Goal: Information Seeking & Learning: Learn about a topic

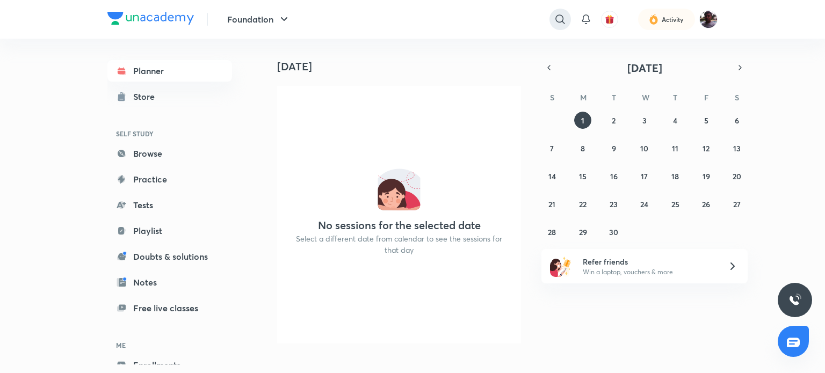
click at [554, 17] on icon at bounding box center [560, 19] width 13 height 13
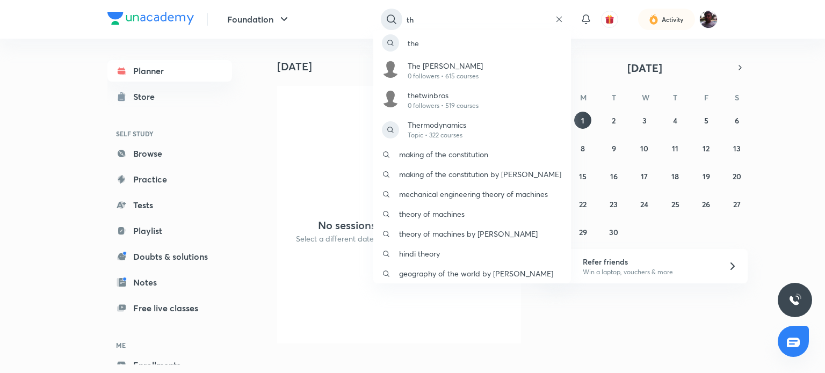
type input "t"
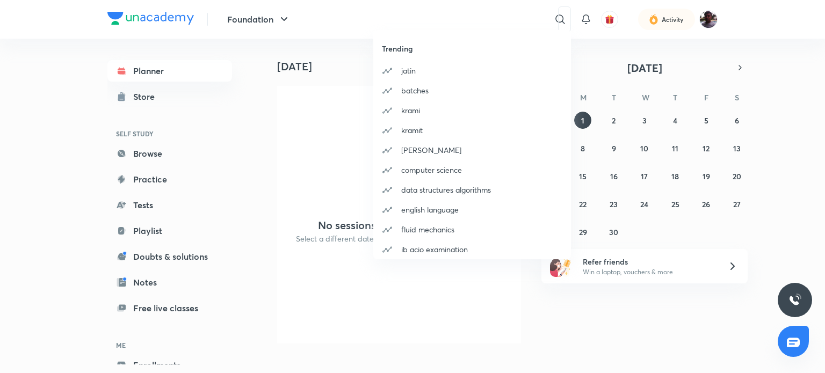
click at [702, 18] on div "Trending [PERSON_NAME] batches krami kramit [PERSON_NAME] computer science data…" at bounding box center [412, 186] width 825 height 373
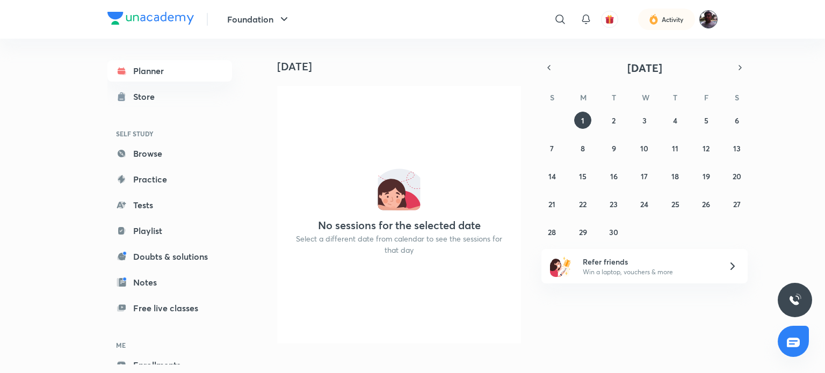
click at [715, 17] on header "Foundation ​ Activity" at bounding box center [412, 19] width 825 height 39
click at [715, 17] on img at bounding box center [708, 19] width 18 height 18
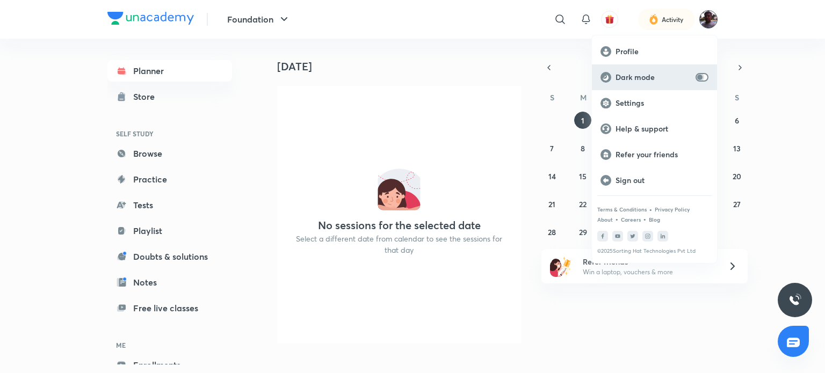
click at [707, 77] on input "checkbox" at bounding box center [700, 77] width 26 height 9
checkbox input "true"
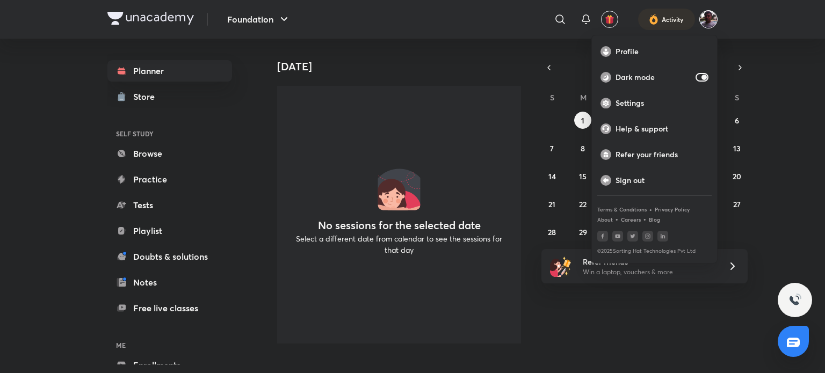
click at [571, 322] on div at bounding box center [412, 186] width 825 height 373
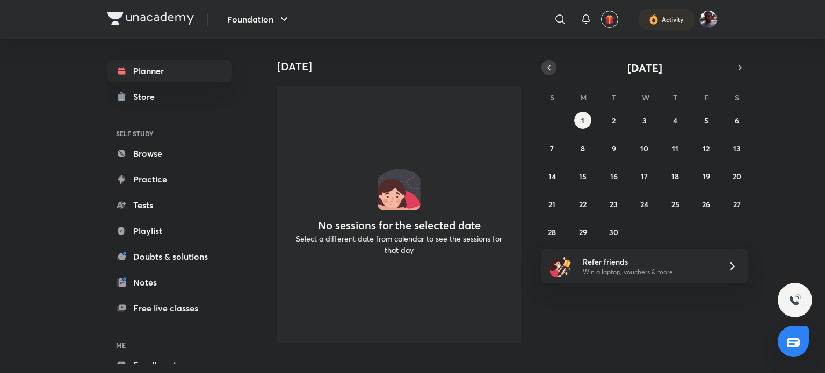
click at [545, 66] on icon "button" at bounding box center [549, 68] width 9 height 10
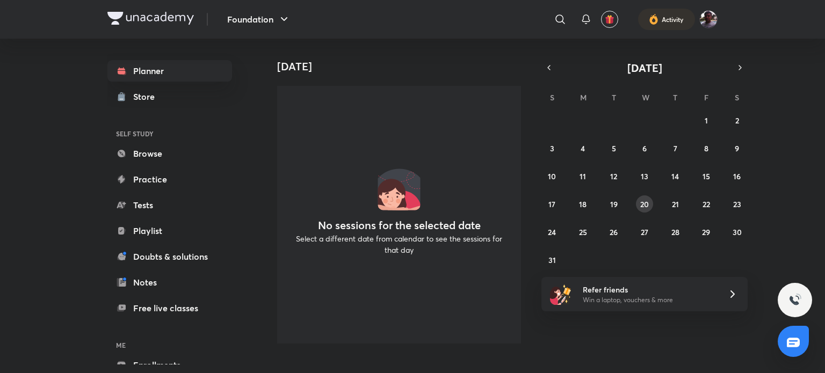
click at [641, 200] on abbr "20" at bounding box center [644, 204] width 9 height 10
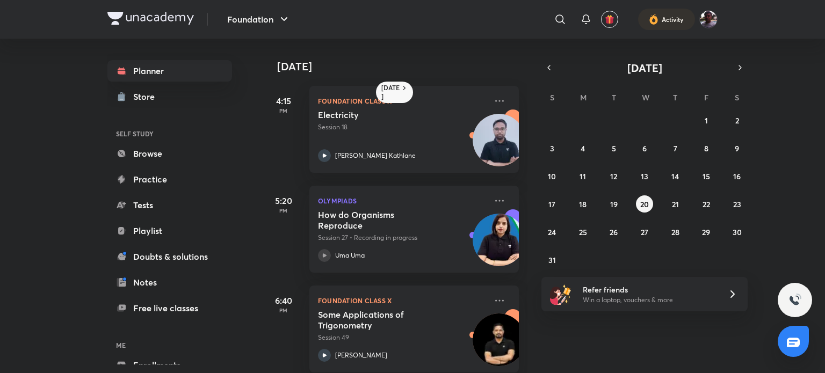
click at [411, 218] on h5 "How do Organisms Reproduce" at bounding box center [385, 219] width 134 height 21
click at [396, 214] on h5 "How do Organisms Reproduce" at bounding box center [385, 219] width 134 height 21
click at [320, 255] on icon at bounding box center [324, 255] width 13 height 13
click at [493, 201] on icon at bounding box center [499, 200] width 13 height 13
click at [428, 226] on h5 "How do Organisms Reproduce" at bounding box center [385, 219] width 134 height 21
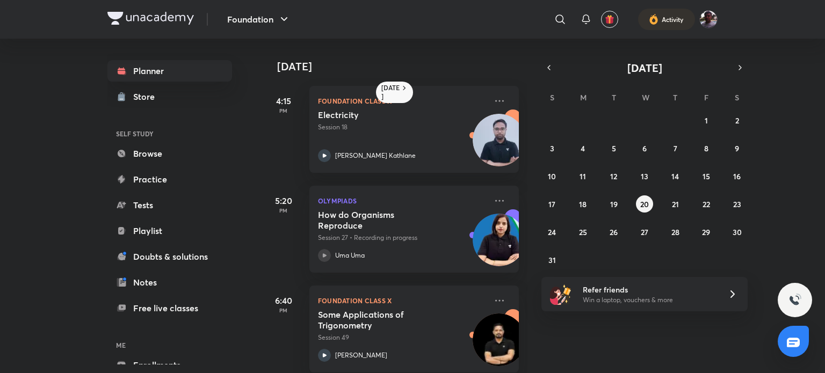
click at [428, 226] on h5 "How do Organisms Reproduce" at bounding box center [385, 219] width 134 height 21
drag, startPoint x: 428, startPoint y: 226, endPoint x: 321, endPoint y: 253, distance: 110.8
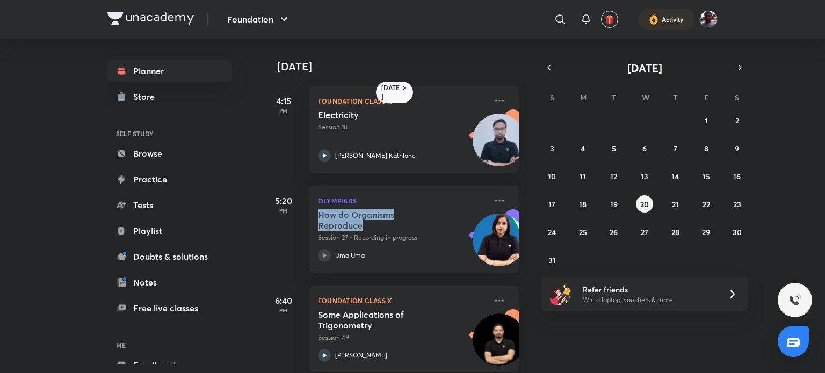
click at [321, 253] on icon at bounding box center [324, 255] width 13 height 13
click at [322, 153] on icon at bounding box center [324, 155] width 13 height 13
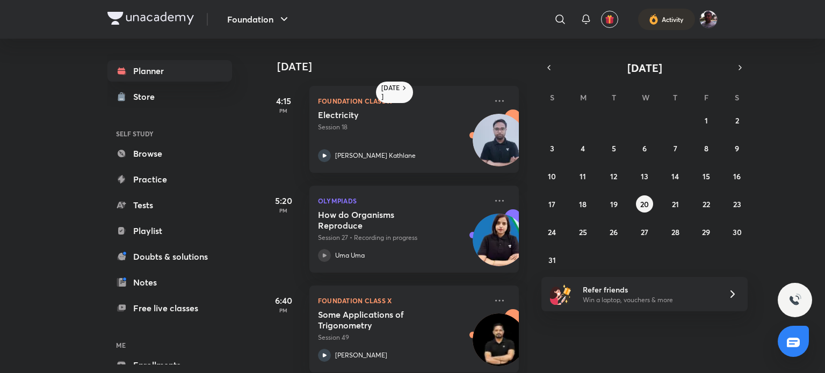
click at [321, 236] on p "Session 27 • Recording in progress" at bounding box center [402, 238] width 169 height 10
click at [322, 259] on icon at bounding box center [324, 255] width 13 height 13
click at [327, 253] on icon at bounding box center [324, 255] width 13 height 13
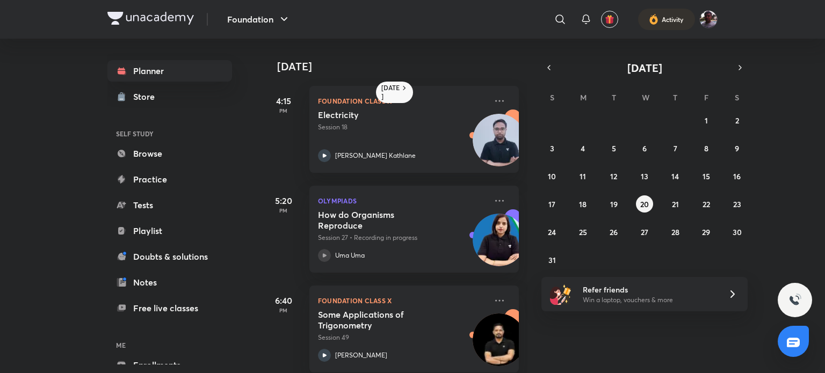
click at [327, 253] on icon at bounding box center [324, 255] width 13 height 13
click at [482, 242] on img at bounding box center [499, 240] width 53 height 53
click at [714, 208] on div "27 28 29 30 31 1 2 3 4 5 6 7 8 9 10 11 12 13 14 15 16 17 18 19 20 21 22 23 24 2…" at bounding box center [644, 190] width 206 height 157
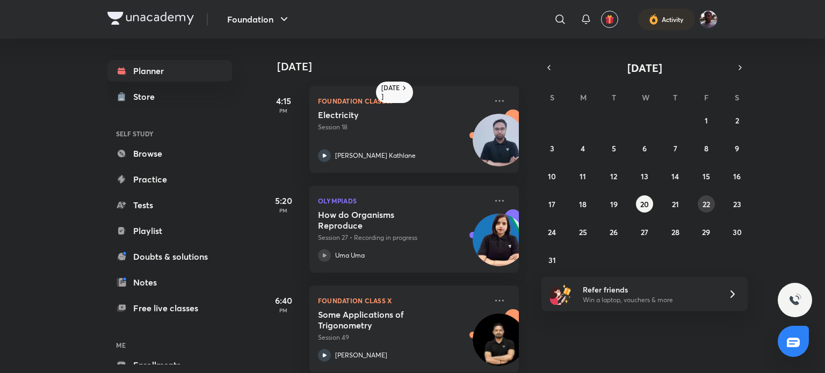
click at [711, 202] on button "22" at bounding box center [706, 203] width 17 height 17
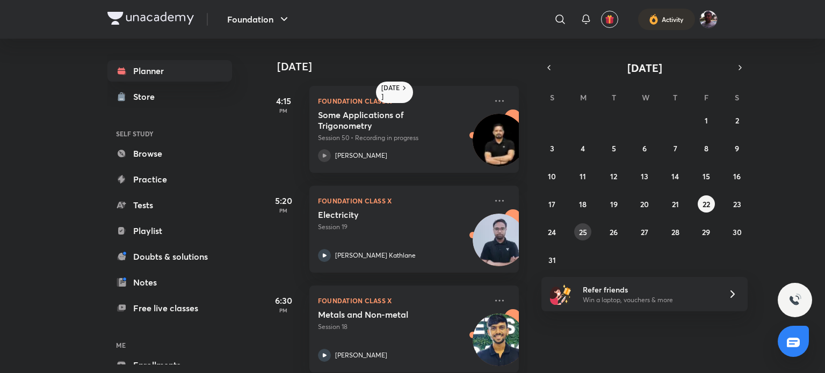
click at [579, 233] on abbr "25" at bounding box center [583, 232] width 8 height 10
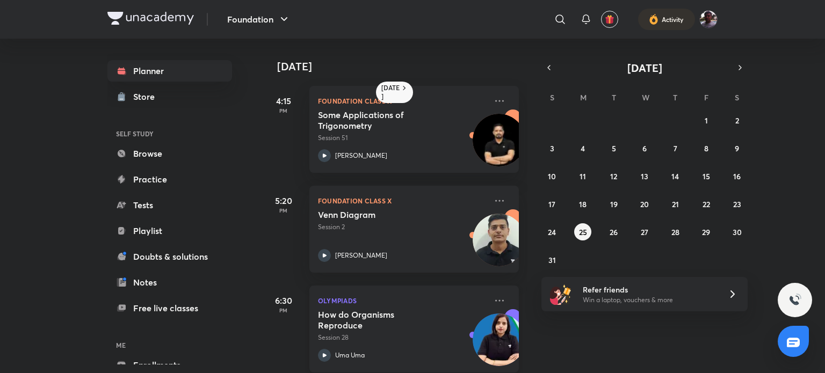
click at [357, 350] on div "Uma Uma" at bounding box center [402, 355] width 169 height 13
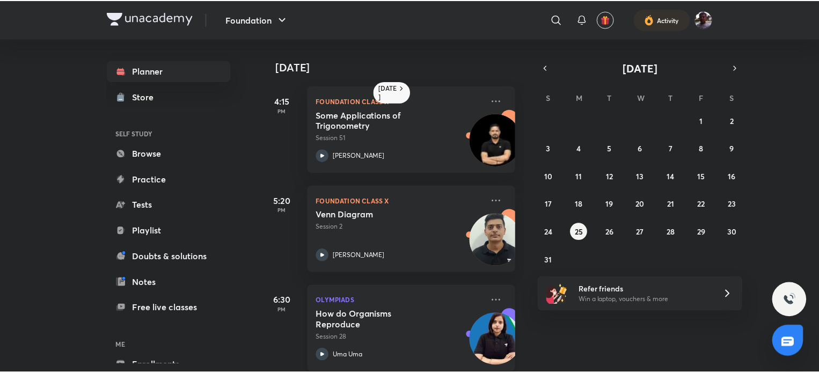
scroll to position [16, 0]
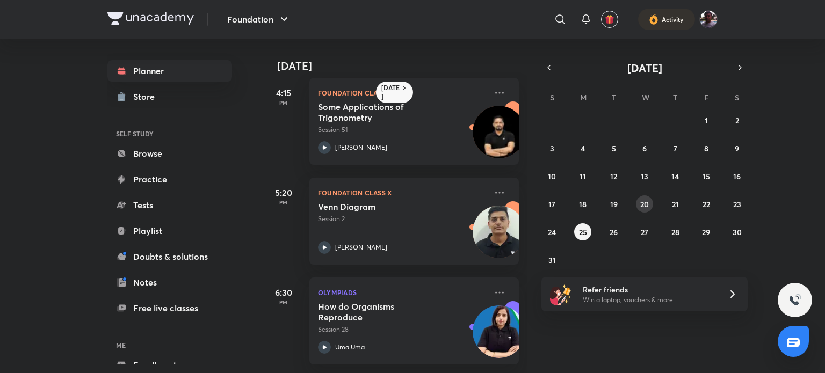
click at [642, 202] on abbr "20" at bounding box center [644, 204] width 9 height 10
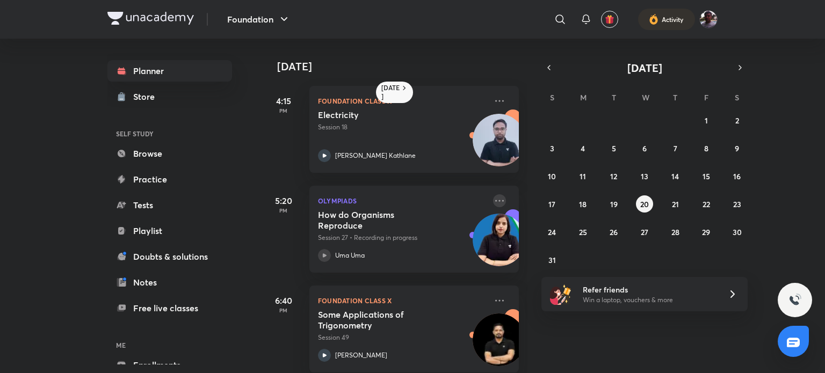
click at [494, 199] on icon at bounding box center [499, 200] width 13 height 13
click at [493, 204] on icon at bounding box center [499, 200] width 13 height 13
click at [531, 200] on icon at bounding box center [527, 203] width 11 height 11
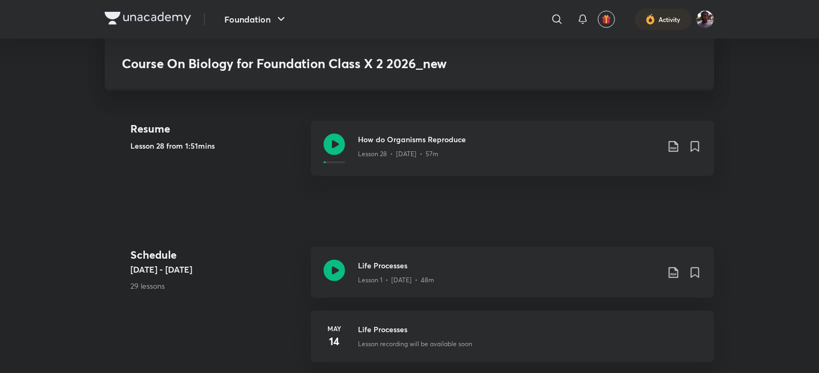
scroll to position [288, 0]
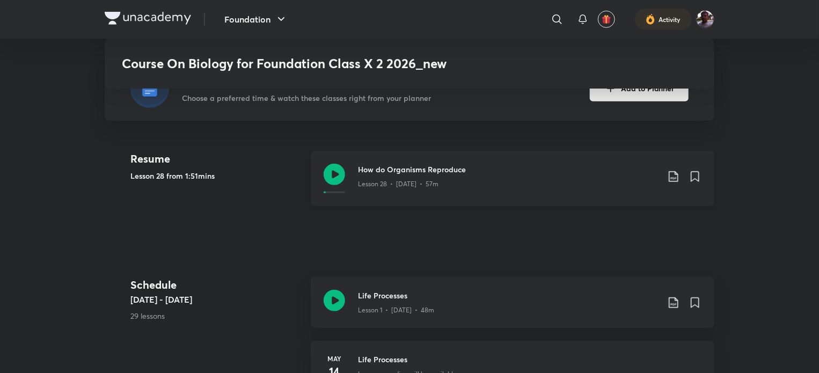
click at [674, 180] on icon at bounding box center [673, 176] width 13 height 13
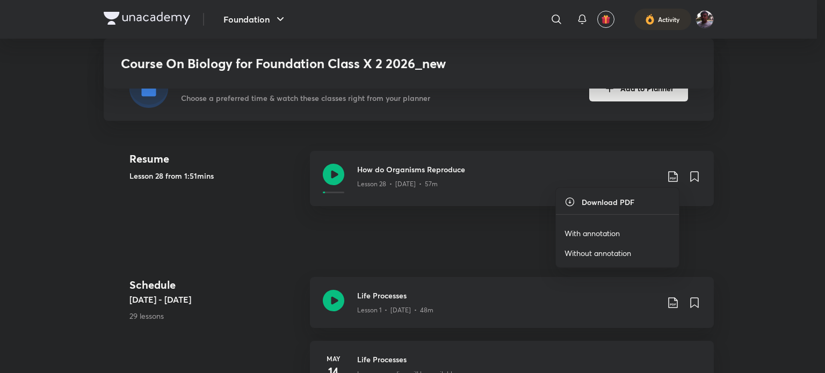
click at [595, 231] on p "With annotation" at bounding box center [591, 233] width 55 height 11
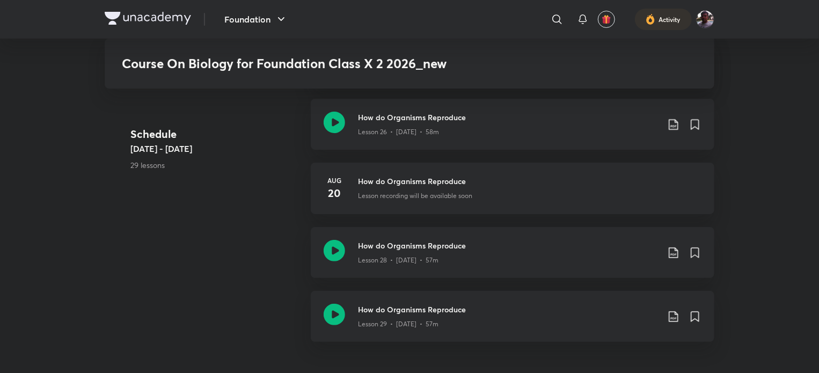
scroll to position [2065, 0]
click at [395, 193] on p "Lesson recording will be available soon" at bounding box center [415, 197] width 114 height 10
click at [561, 260] on div "Lesson 28 • Aug 25 • 57m" at bounding box center [508, 259] width 301 height 14
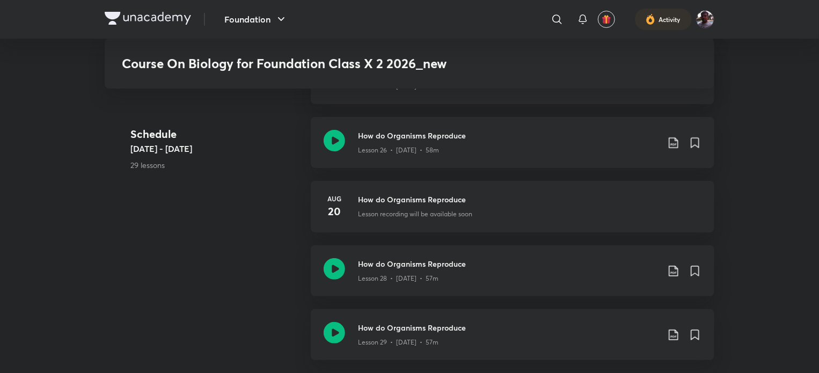
scroll to position [2091, 0]
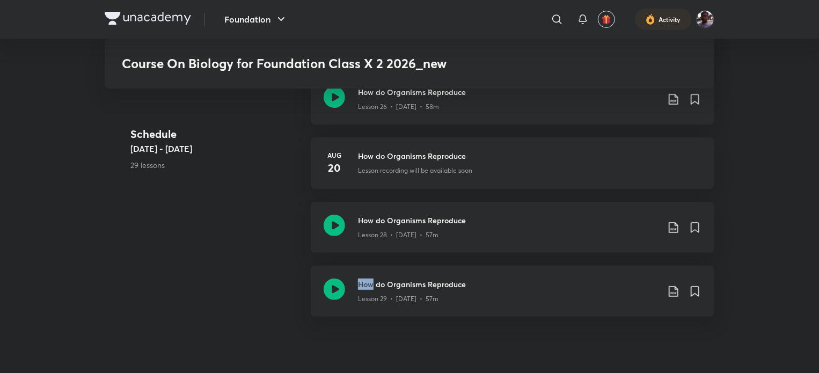
click at [676, 225] on icon at bounding box center [673, 227] width 9 height 11
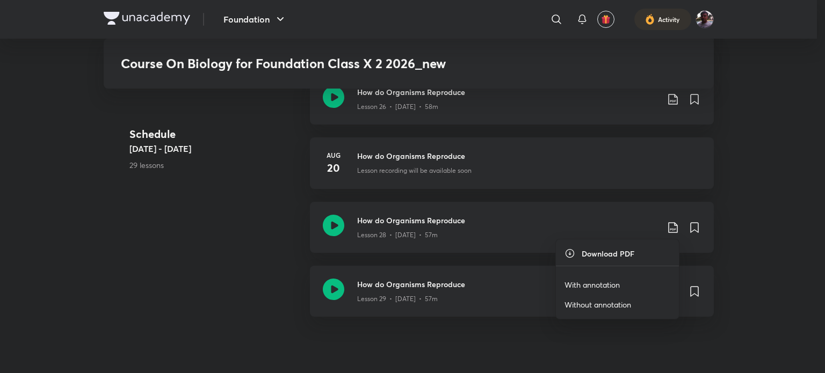
click at [630, 288] on li "With annotation" at bounding box center [617, 285] width 123 height 20
click at [611, 287] on p "With annotation" at bounding box center [591, 284] width 55 height 11
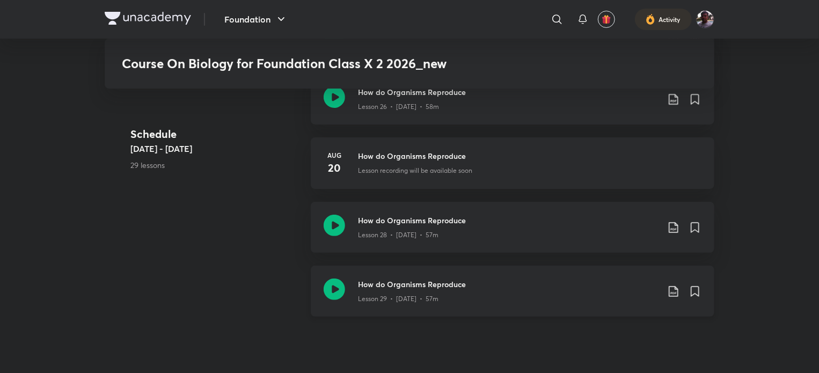
click at [672, 290] on icon at bounding box center [673, 291] width 13 height 13
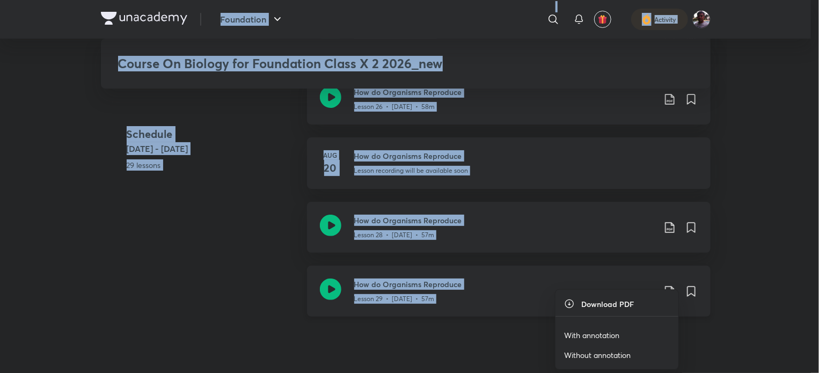
click at [672, 290] on ul "Download PDF With annotation Without annotation" at bounding box center [617, 329] width 123 height 79
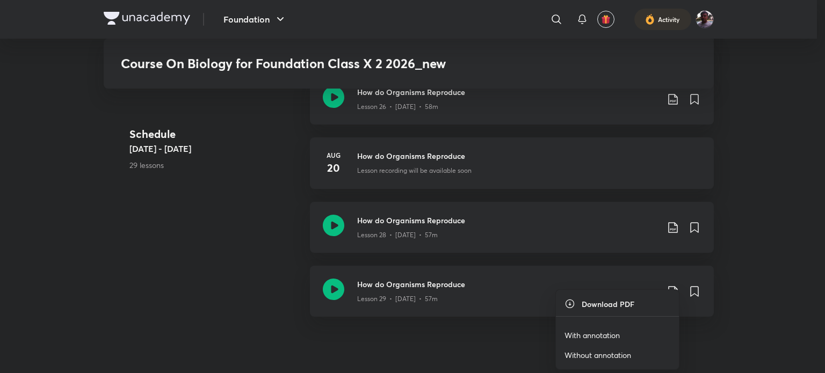
click at [617, 338] on p "With annotation" at bounding box center [591, 335] width 55 height 11
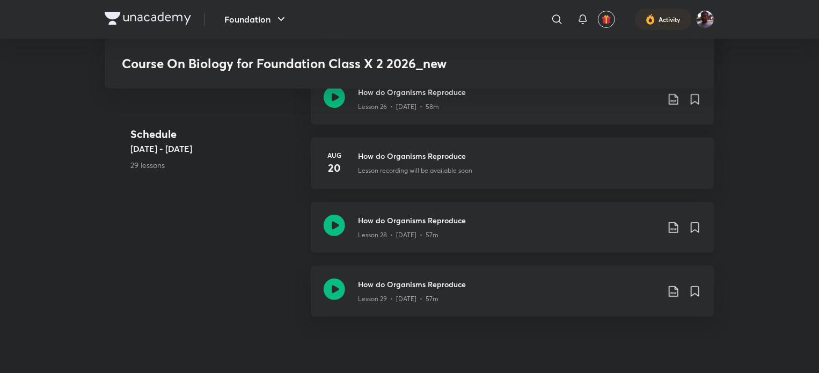
click at [673, 222] on icon at bounding box center [673, 227] width 9 height 11
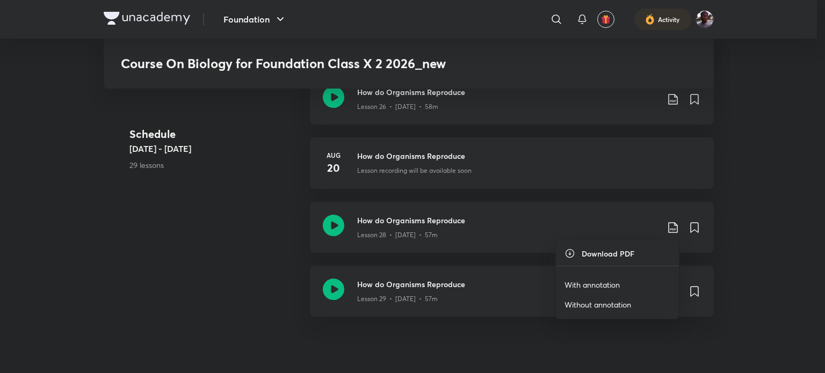
click at [508, 236] on div at bounding box center [412, 186] width 825 height 373
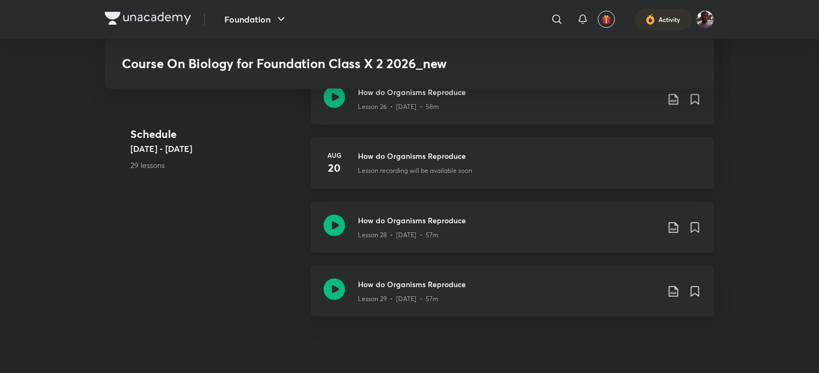
click at [330, 223] on icon at bounding box center [334, 225] width 21 height 21
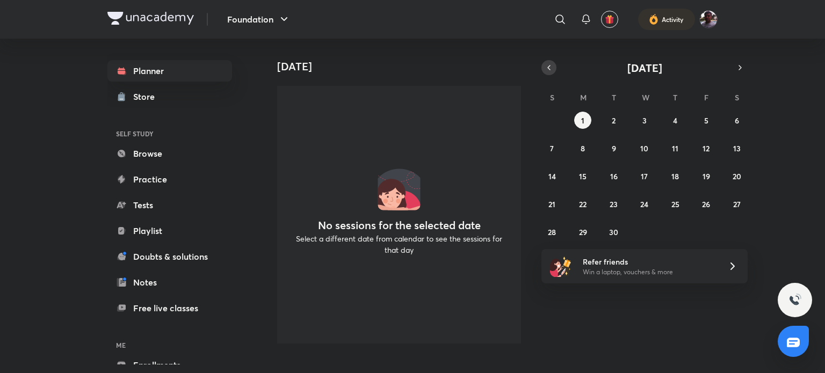
click at [553, 66] on icon "button" at bounding box center [549, 68] width 9 height 10
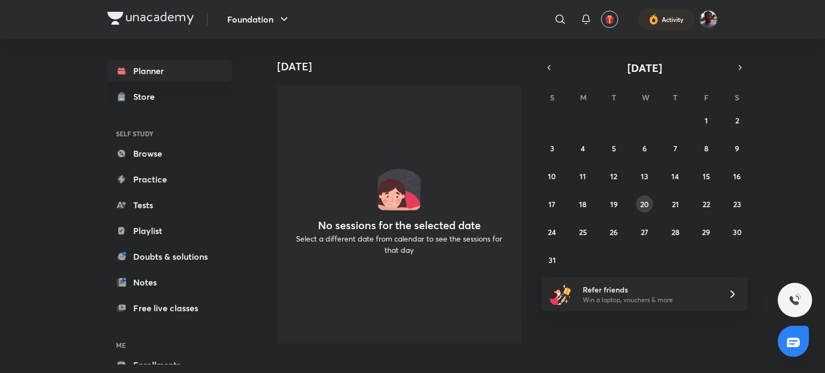
click at [640, 208] on abbr "20" at bounding box center [644, 204] width 9 height 10
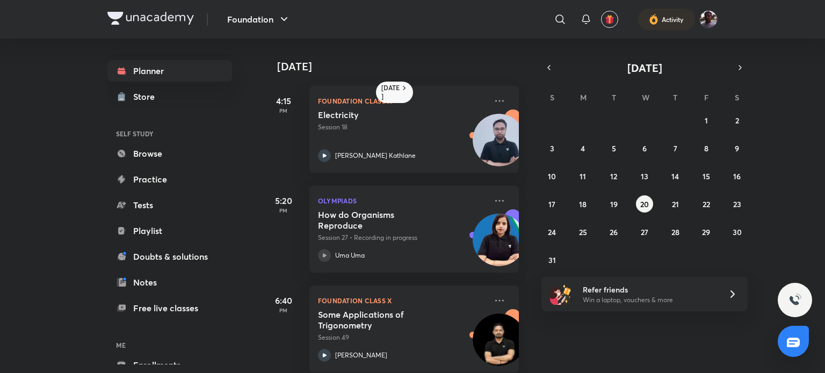
click at [322, 253] on icon at bounding box center [324, 255] width 13 height 13
click at [702, 205] on abbr "22" at bounding box center [706, 204] width 8 height 10
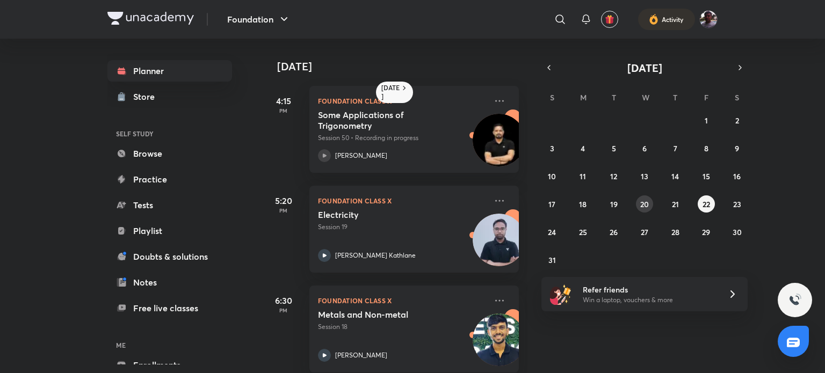
click at [649, 203] on button "20" at bounding box center [644, 203] width 17 height 17
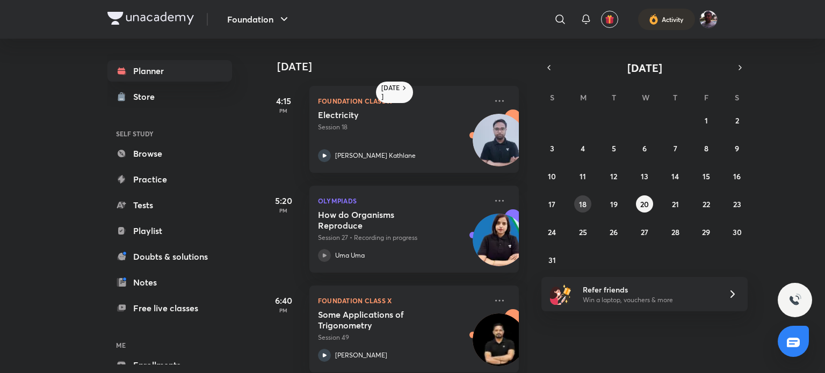
click at [580, 204] on abbr "18" at bounding box center [583, 204] width 8 height 10
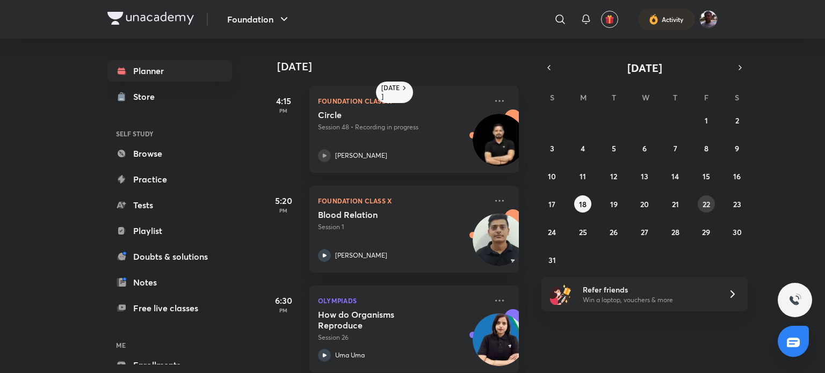
click at [703, 201] on abbr "22" at bounding box center [706, 204] width 8 height 10
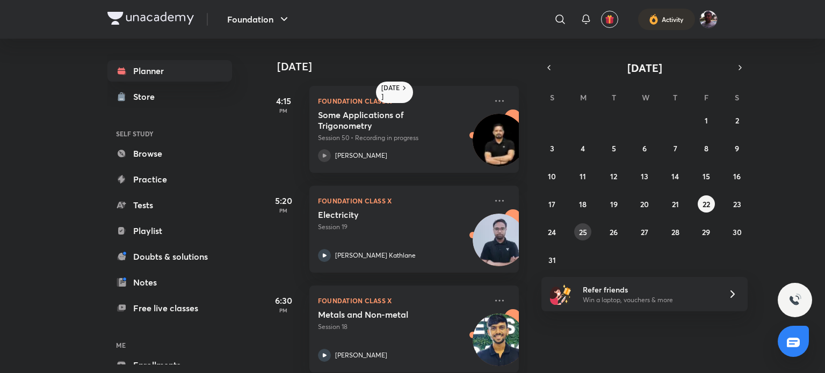
click at [589, 228] on button "25" at bounding box center [582, 231] width 17 height 17
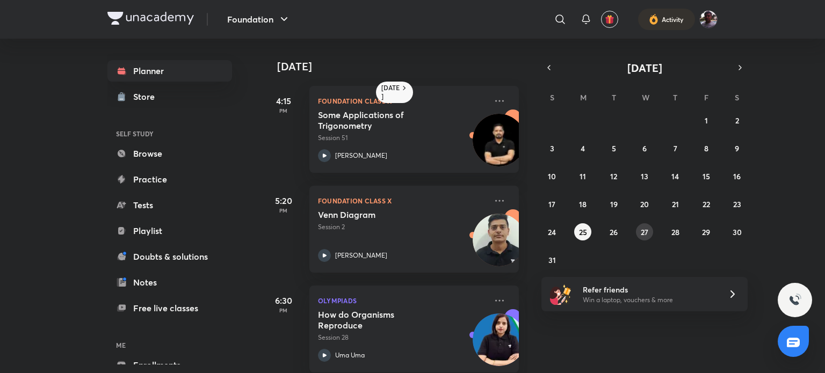
click at [637, 223] on div "27 28 29 30 31 1 2 3 4 5 6 7 8 9 10 11 12 13 14 15 16 17 18 19 20 21 22 23 24 2…" at bounding box center [644, 190] width 206 height 157
click at [641, 235] on abbr "27" at bounding box center [645, 232] width 8 height 10
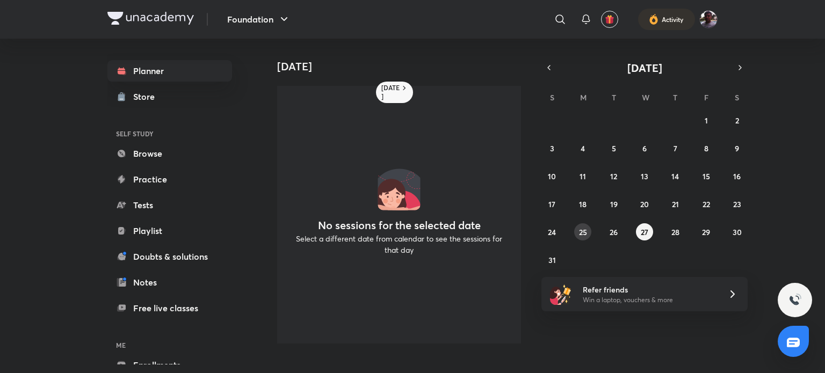
click at [579, 231] on abbr "25" at bounding box center [583, 232] width 8 height 10
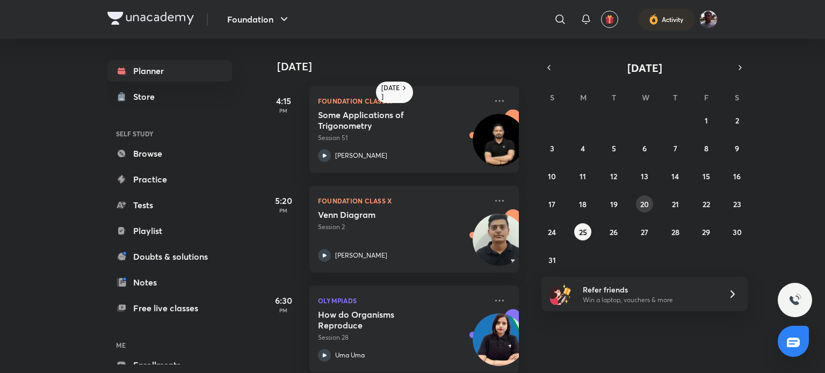
click at [644, 201] on abbr "20" at bounding box center [644, 204] width 9 height 10
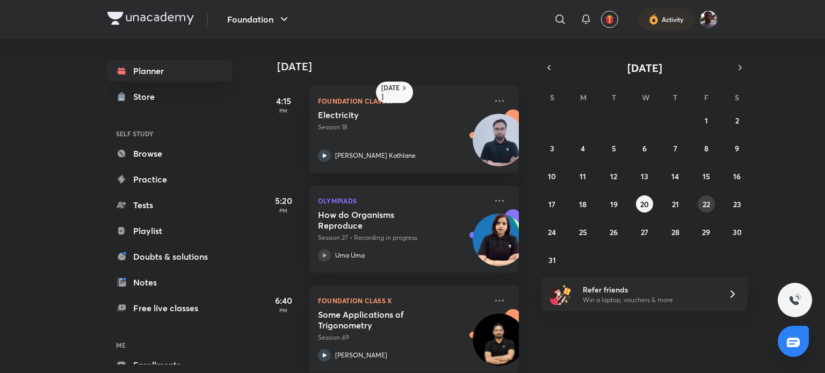
click at [700, 199] on button "22" at bounding box center [706, 203] width 17 height 17
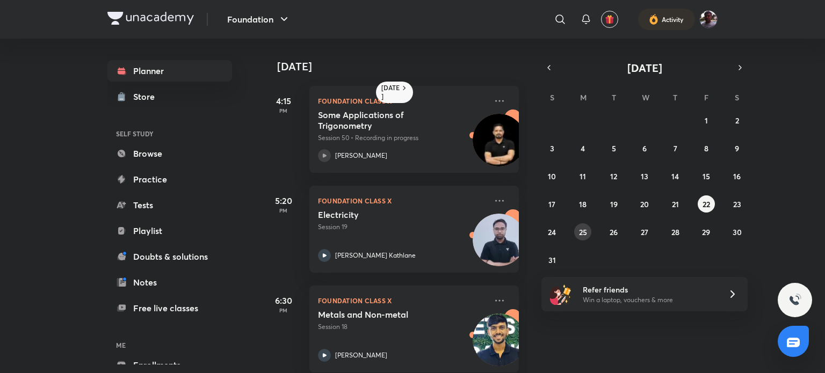
click at [588, 236] on button "25" at bounding box center [582, 231] width 17 height 17
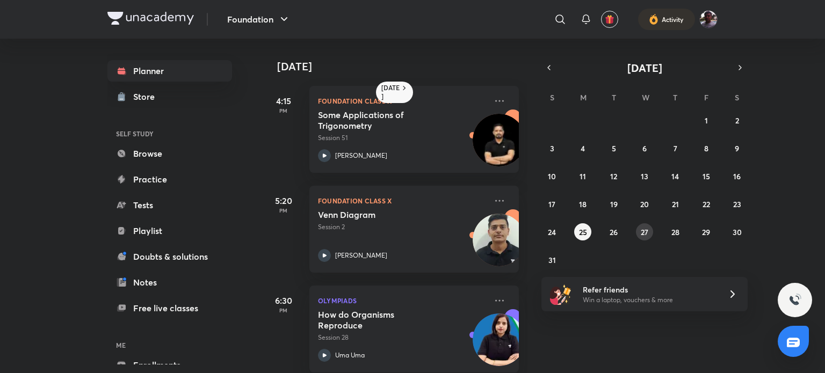
click at [640, 229] on button "27" at bounding box center [644, 231] width 17 height 17
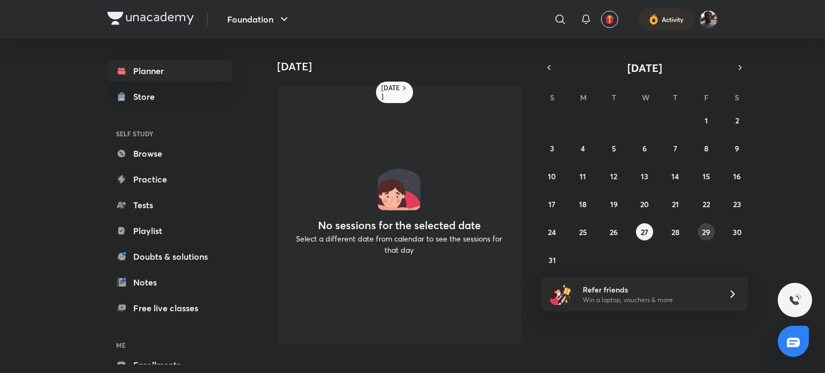
click at [698, 231] on button "29" at bounding box center [706, 231] width 17 height 17
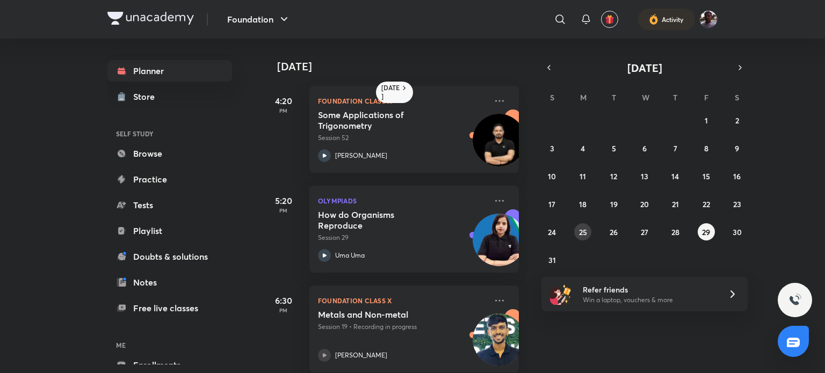
click at [579, 231] on abbr "25" at bounding box center [583, 232] width 8 height 10
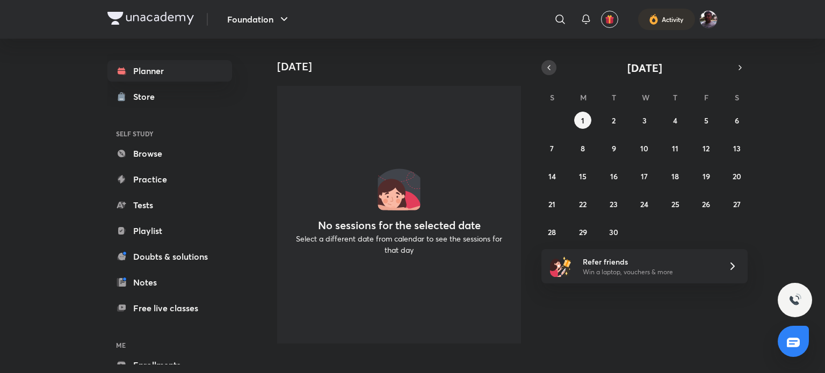
click at [545, 64] on icon "button" at bounding box center [549, 68] width 9 height 10
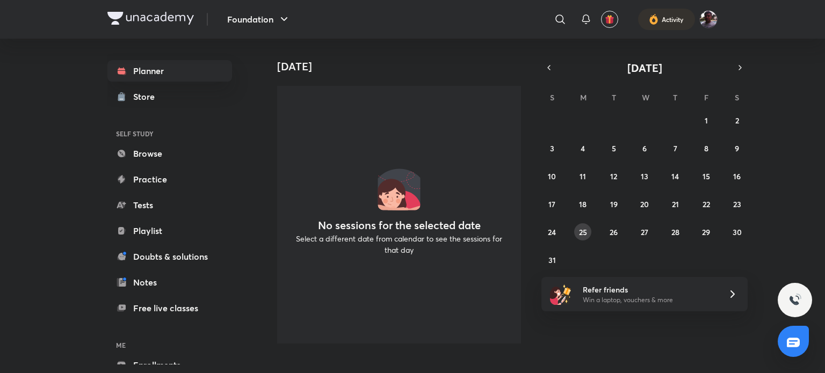
click at [582, 230] on abbr "25" at bounding box center [583, 232] width 8 height 10
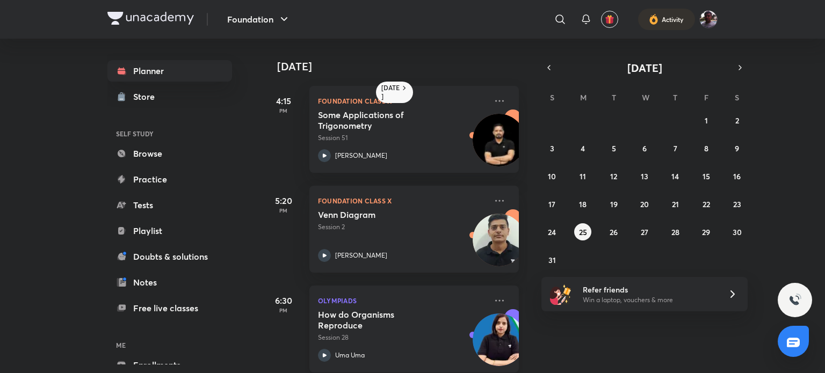
click at [342, 352] on p "Uma Uma" at bounding box center [350, 356] width 30 height 10
